Goal: Task Accomplishment & Management: Complete application form

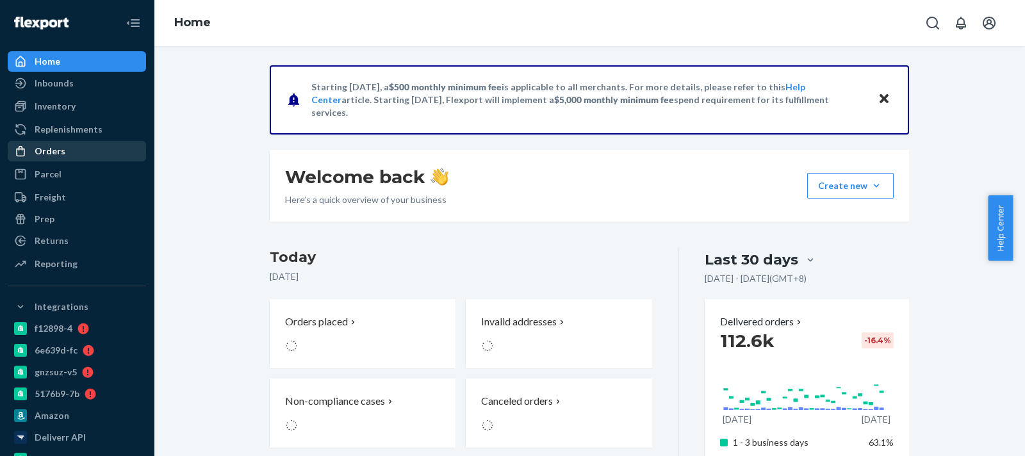
click at [115, 150] on div "Orders" at bounding box center [77, 151] width 136 height 18
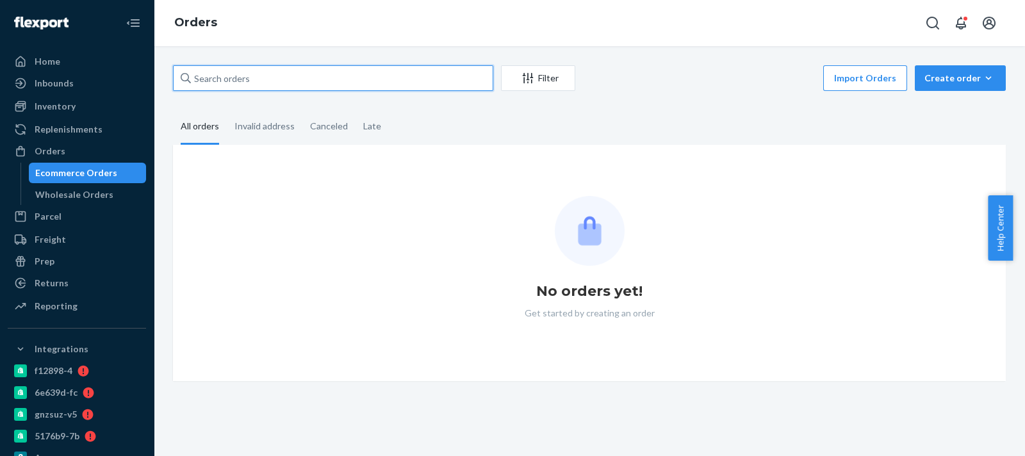
click at [256, 75] on input "text" at bounding box center [333, 78] width 320 height 26
paste input "2665878"
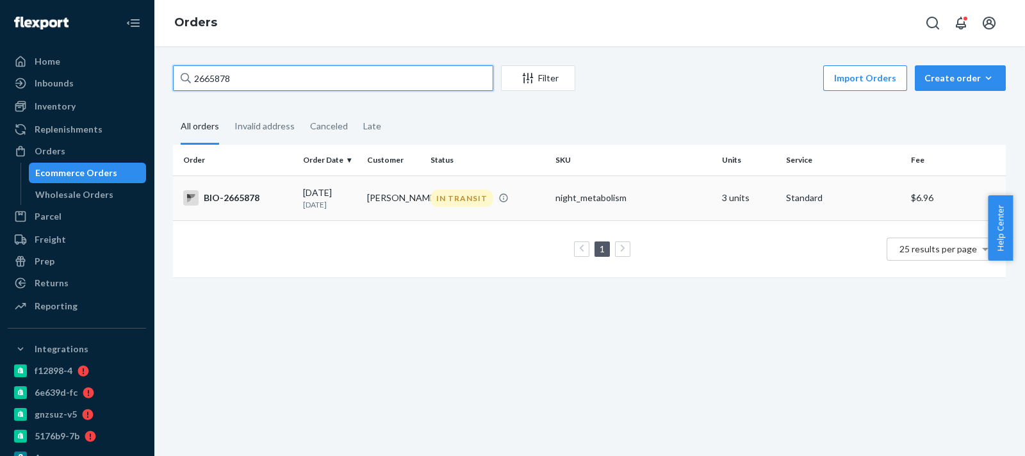
type input "2665878"
click at [303, 190] on div "[DATE] [DATE]" at bounding box center [330, 198] width 54 height 24
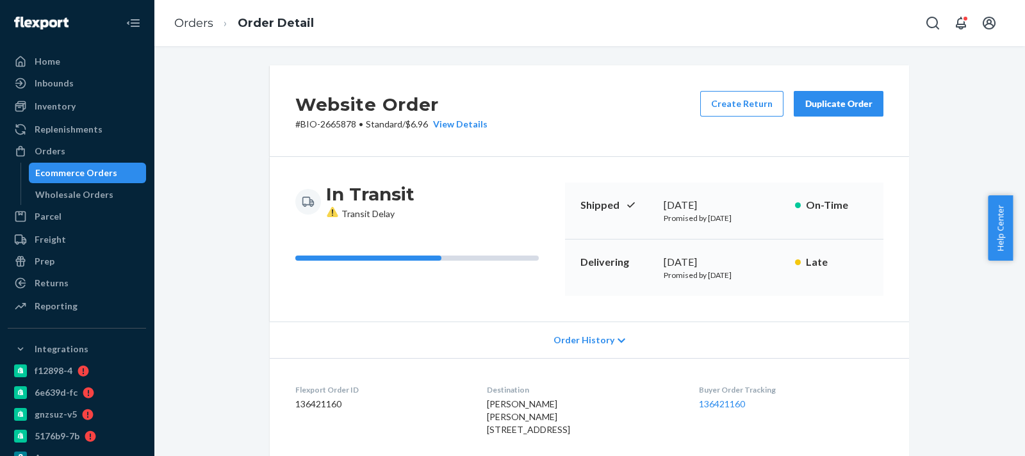
click at [554, 118] on div "Website Order # BIO-2665878 • Standard / $6.96 View Details Create Return Dupli…" at bounding box center [590, 111] width 640 height 92
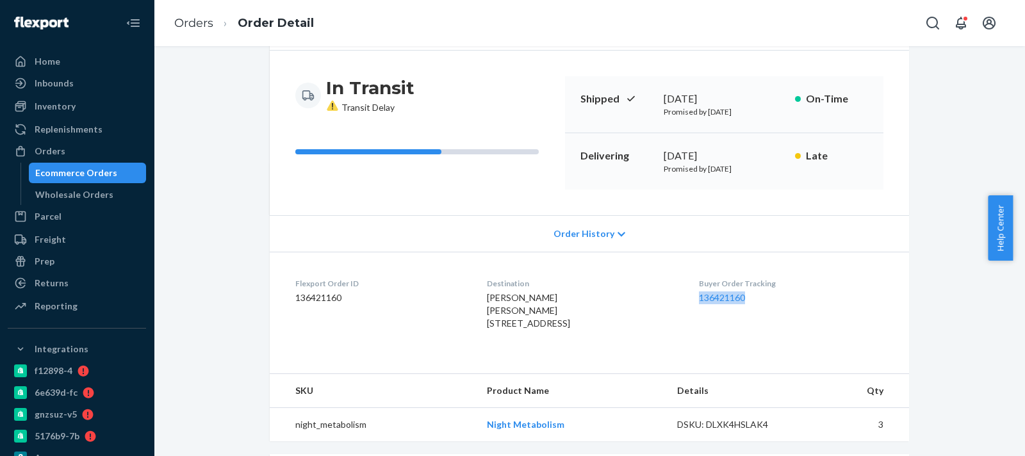
drag, startPoint x: 753, startPoint y: 300, endPoint x: 700, endPoint y: 201, distance: 112.7
click at [702, 296] on dl "Flexport Order ID 136421160 Destination [PERSON_NAME] [PERSON_NAME] [STREET_ADD…" at bounding box center [590, 306] width 640 height 109
copy link "136421160"
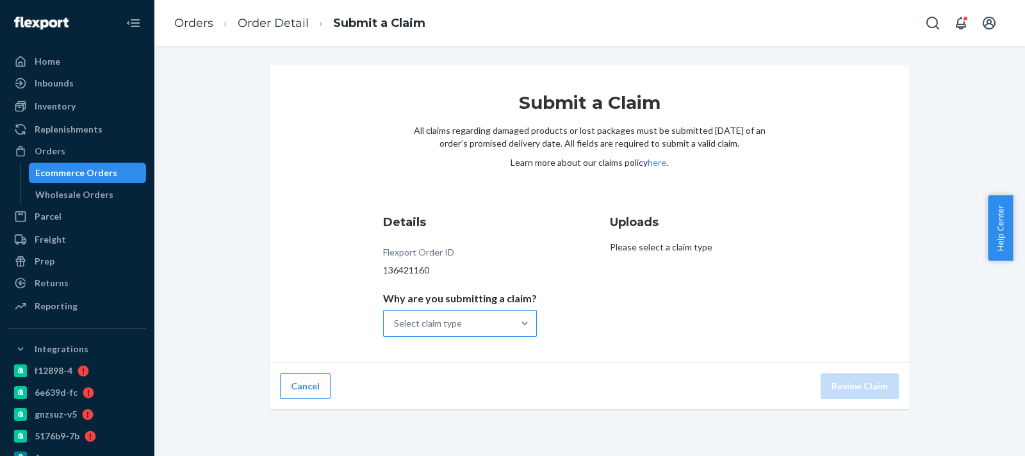
click at [445, 313] on div "Select claim type" at bounding box center [448, 324] width 129 height 26
click at [395, 317] on input "Why are you submitting a claim? Select claim type" at bounding box center [394, 323] width 1 height 13
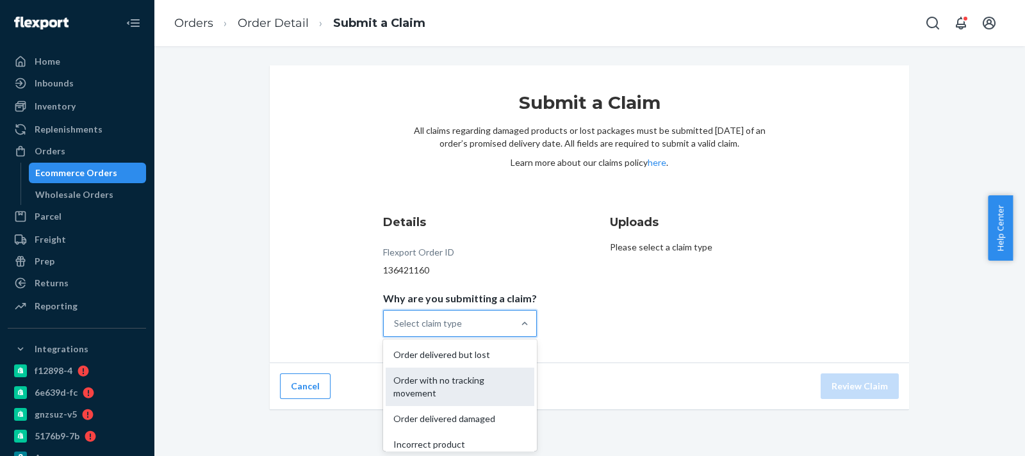
click at [451, 389] on div "Order with no tracking movement" at bounding box center [460, 387] width 149 height 38
click at [395, 330] on input "Why are you submitting a claim? option Order with no tracking movement focused,…" at bounding box center [394, 323] width 1 height 13
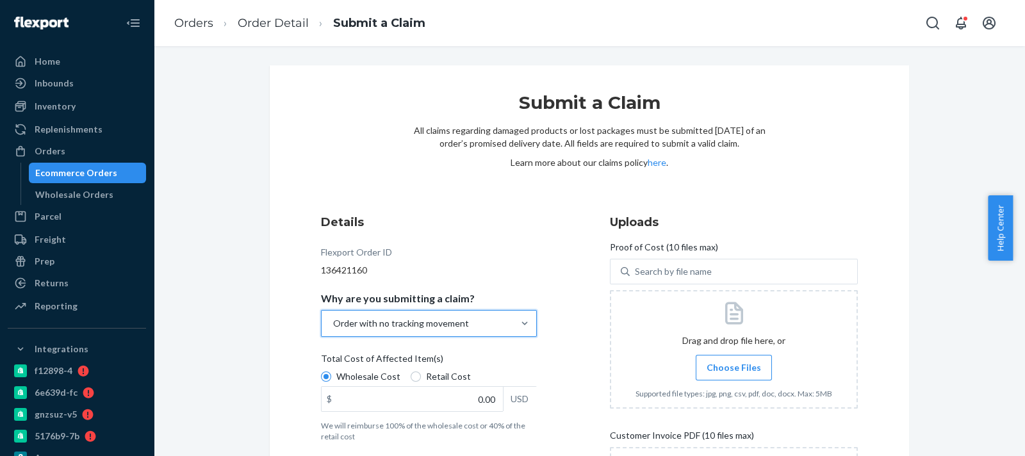
scroll to position [160, 0]
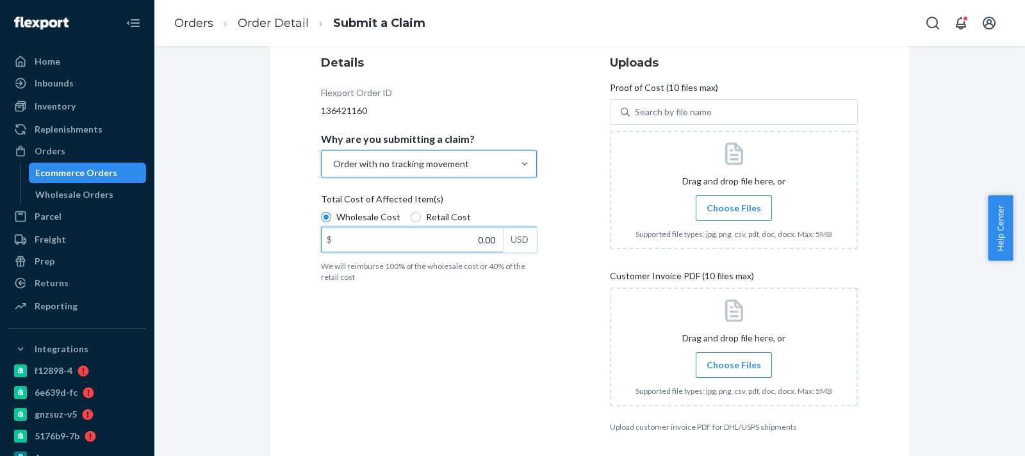
click at [466, 234] on input "0.00" at bounding box center [412, 239] width 181 height 24
paste input "69.36"
type input "69.36"
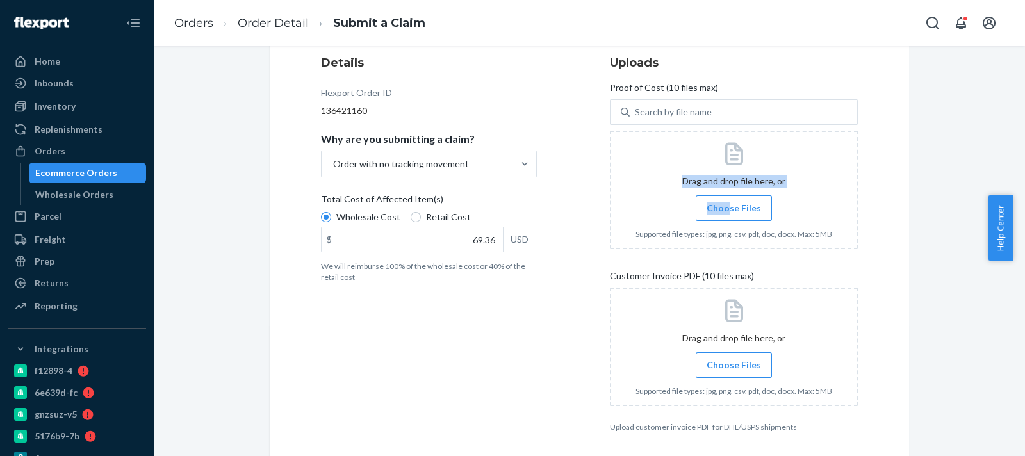
click at [725, 220] on div "Drag and drop file here, or Choose Files Supported file types: jpg, png, csv, p…" at bounding box center [734, 190] width 248 height 119
click at [709, 206] on span "Choose Files" at bounding box center [734, 208] width 54 height 13
click at [734, 206] on input "Choose Files" at bounding box center [734, 208] width 1 height 14
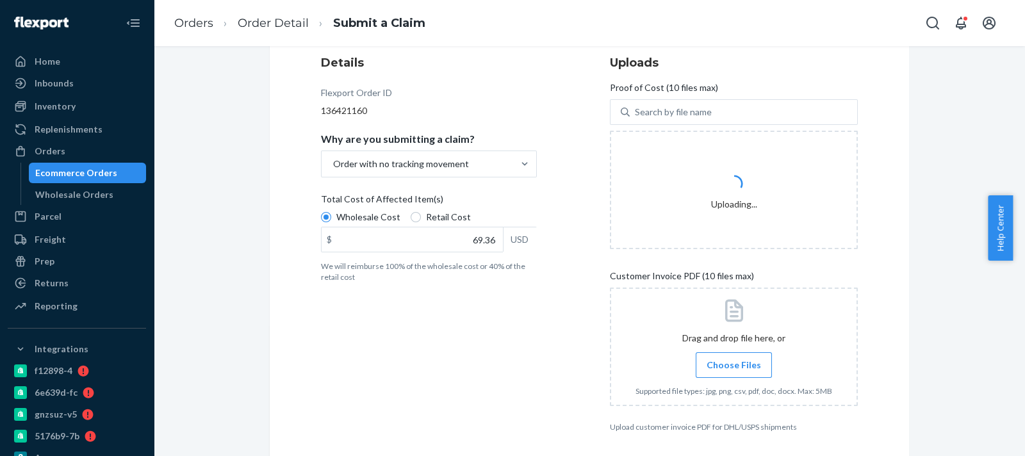
scroll to position [208, 0]
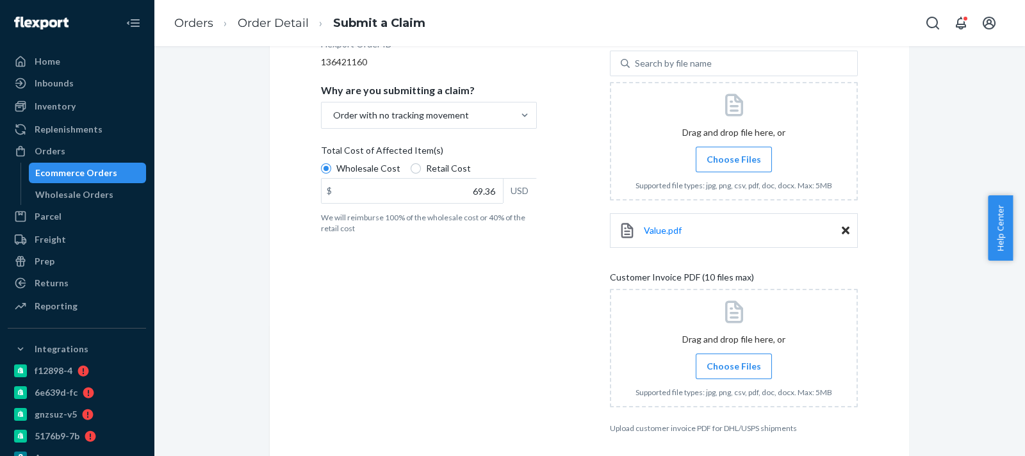
click at [718, 370] on span "Choose Files" at bounding box center [734, 366] width 54 height 13
click at [734, 370] on input "Choose Files" at bounding box center [734, 366] width 1 height 14
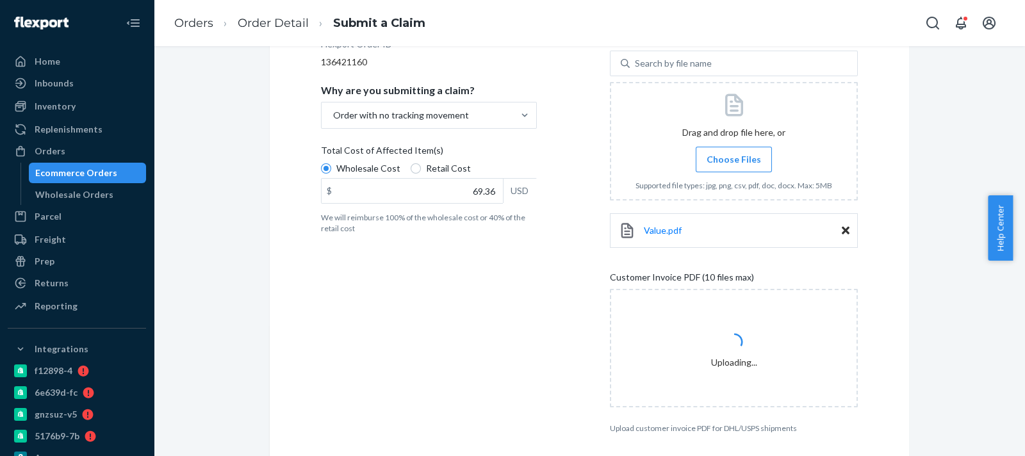
scroll to position [258, 0]
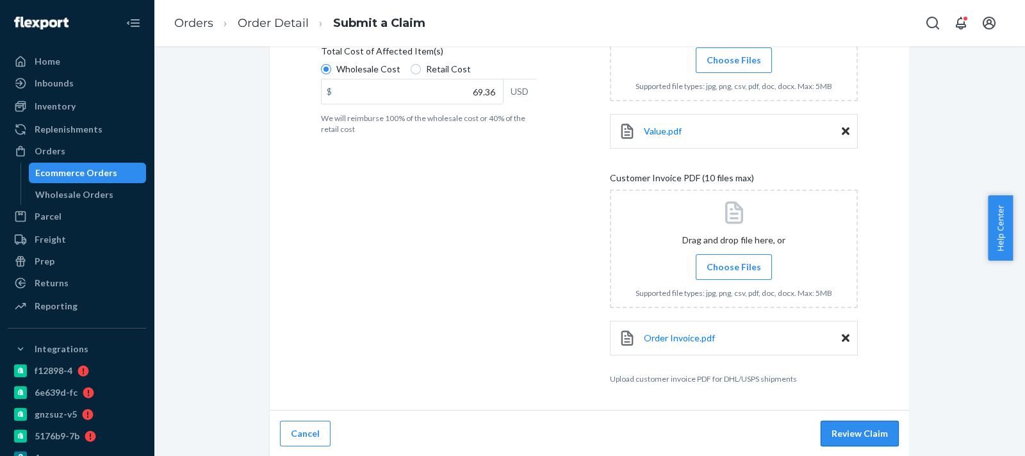
click at [871, 432] on button "Review Claim" at bounding box center [860, 434] width 78 height 26
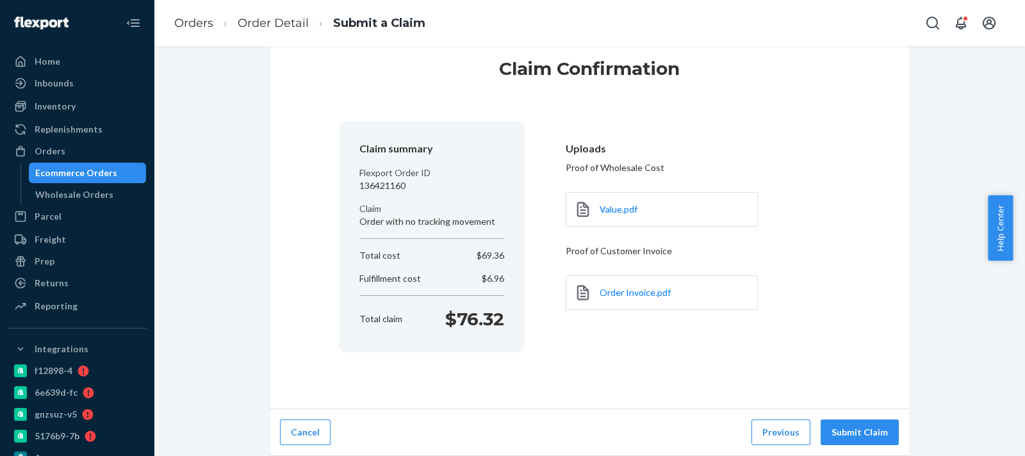
scroll to position [33, 0]
click at [849, 422] on button "Submit Claim" at bounding box center [860, 434] width 78 height 26
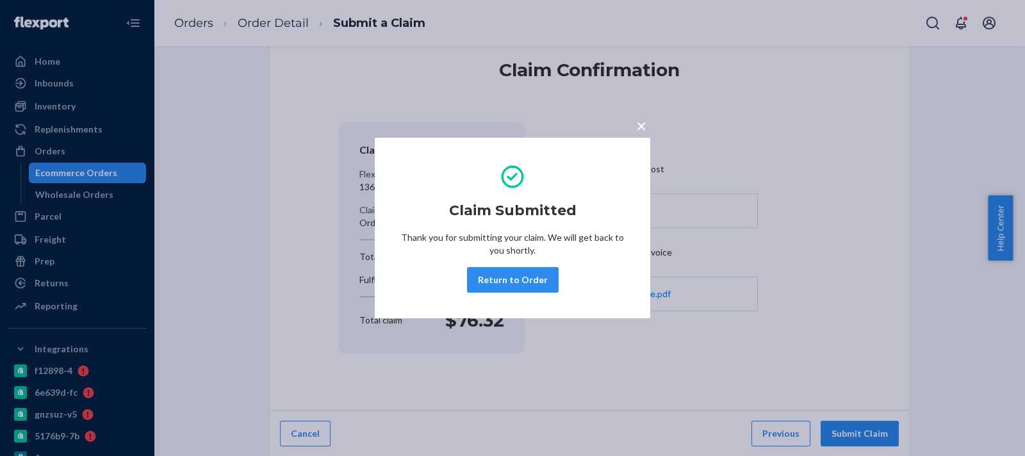
click at [740, 130] on div "× Claim Submitted Thank you for submitting your claim. We will get back to you …" at bounding box center [512, 228] width 1025 height 456
